Goal: Navigation & Orientation: Find specific page/section

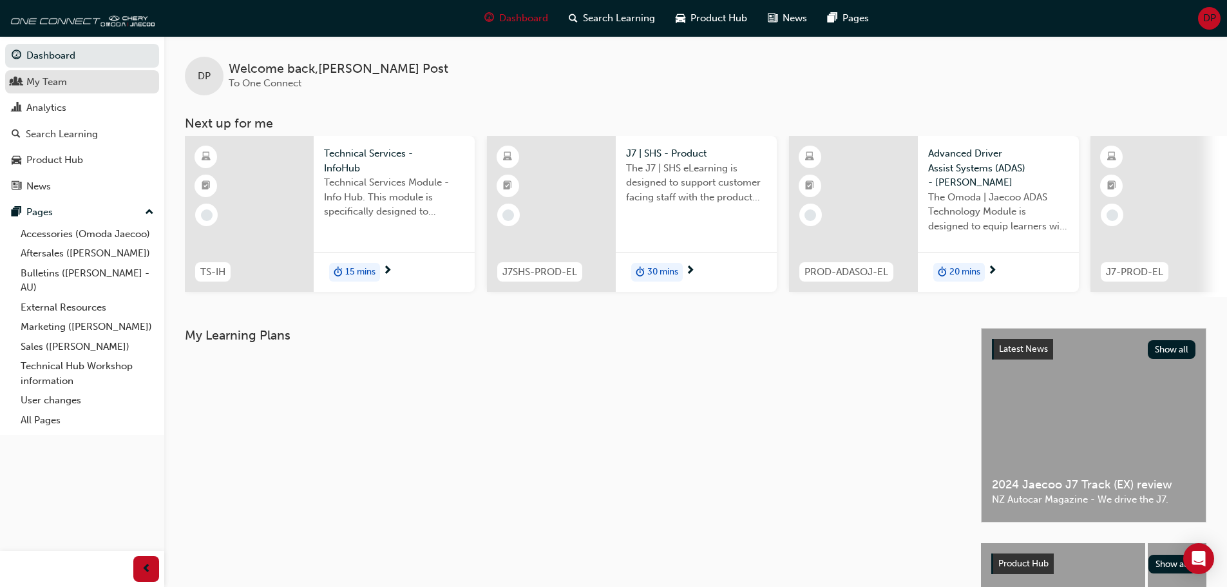
click at [71, 79] on div "My Team" at bounding box center [82, 82] width 141 height 16
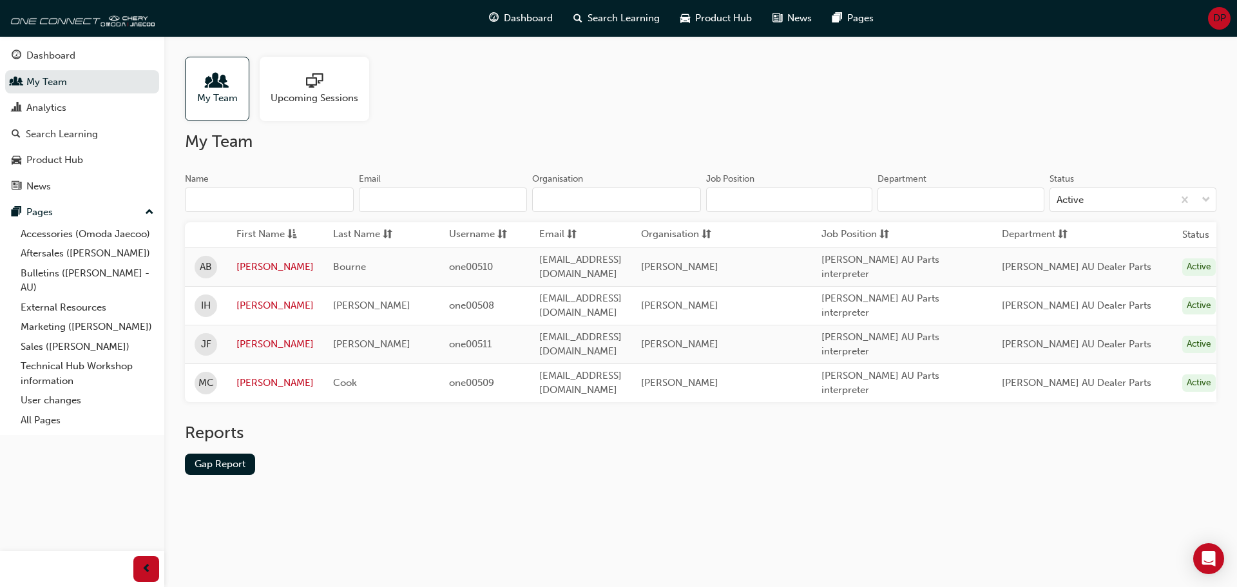
drag, startPoint x: 842, startPoint y: 514, endPoint x: 798, endPoint y: 504, distance: 44.9
click at [808, 506] on div "My Team Upcoming Sessions My Team Name Email Organisation Job Position Departme…" at bounding box center [618, 293] width 1237 height 587
click at [58, 59] on div "Dashboard" at bounding box center [50, 55] width 49 height 15
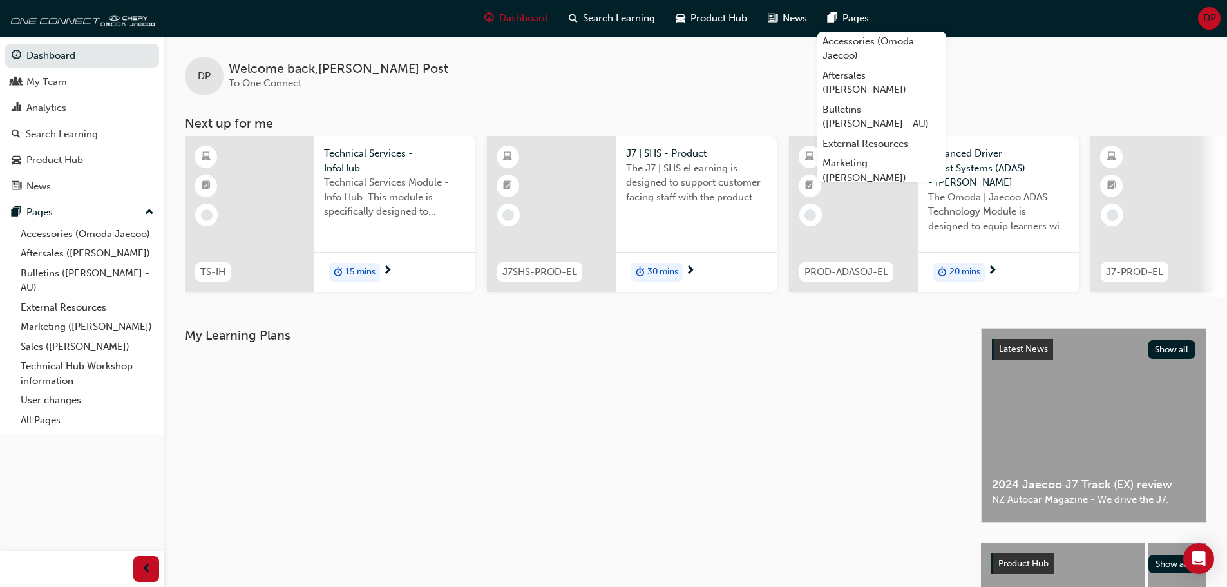
click at [1104, 36] on div "Dashboard Search Learning Product Hub News Pages Accessories (Omoda Jaecoo) Aft…" at bounding box center [613, 18] width 1227 height 37
